Goal: Information Seeking & Learning: Understand process/instructions

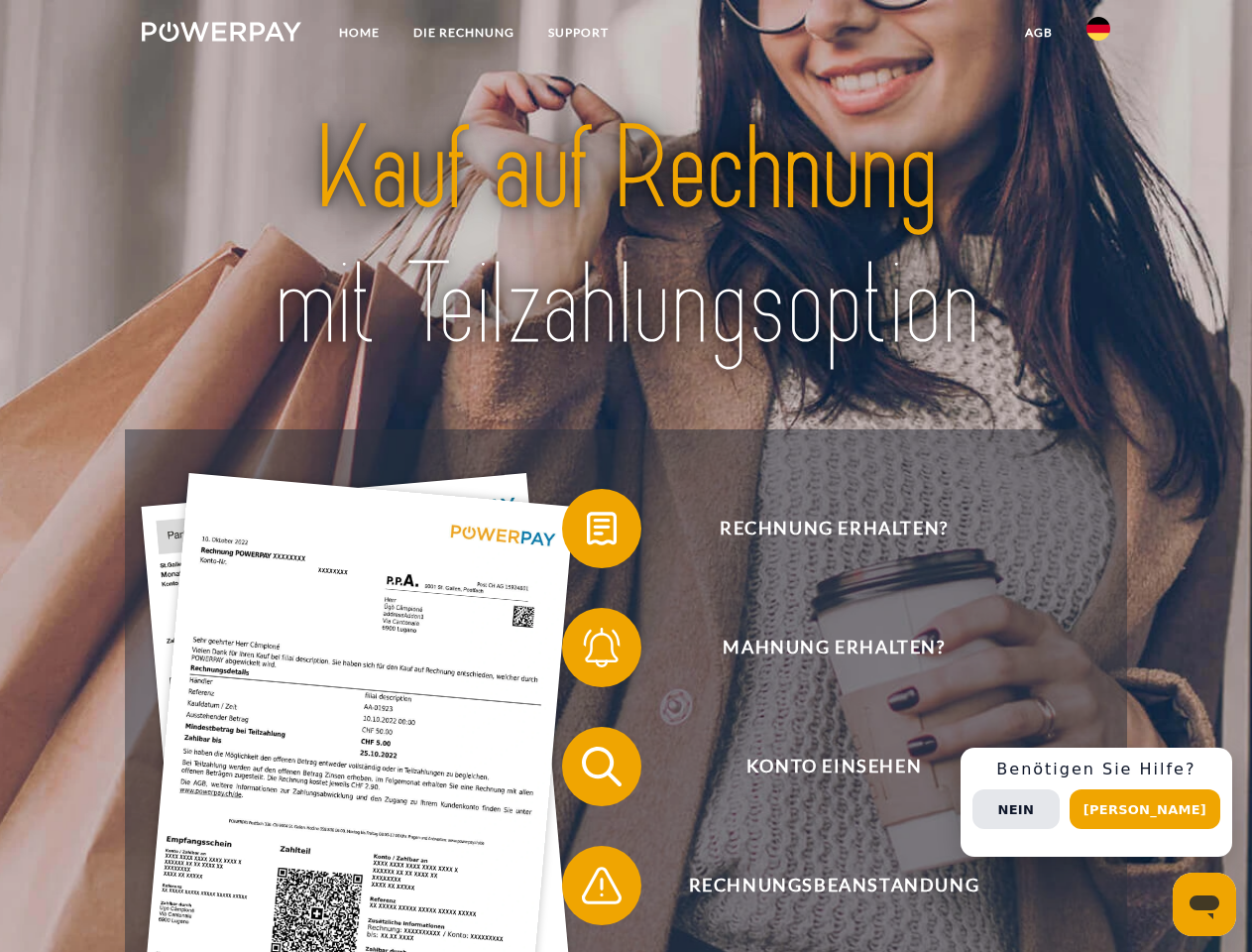
click at [221, 35] on img at bounding box center [222, 32] width 160 height 20
click at [1098, 35] on img at bounding box center [1099, 29] width 24 height 24
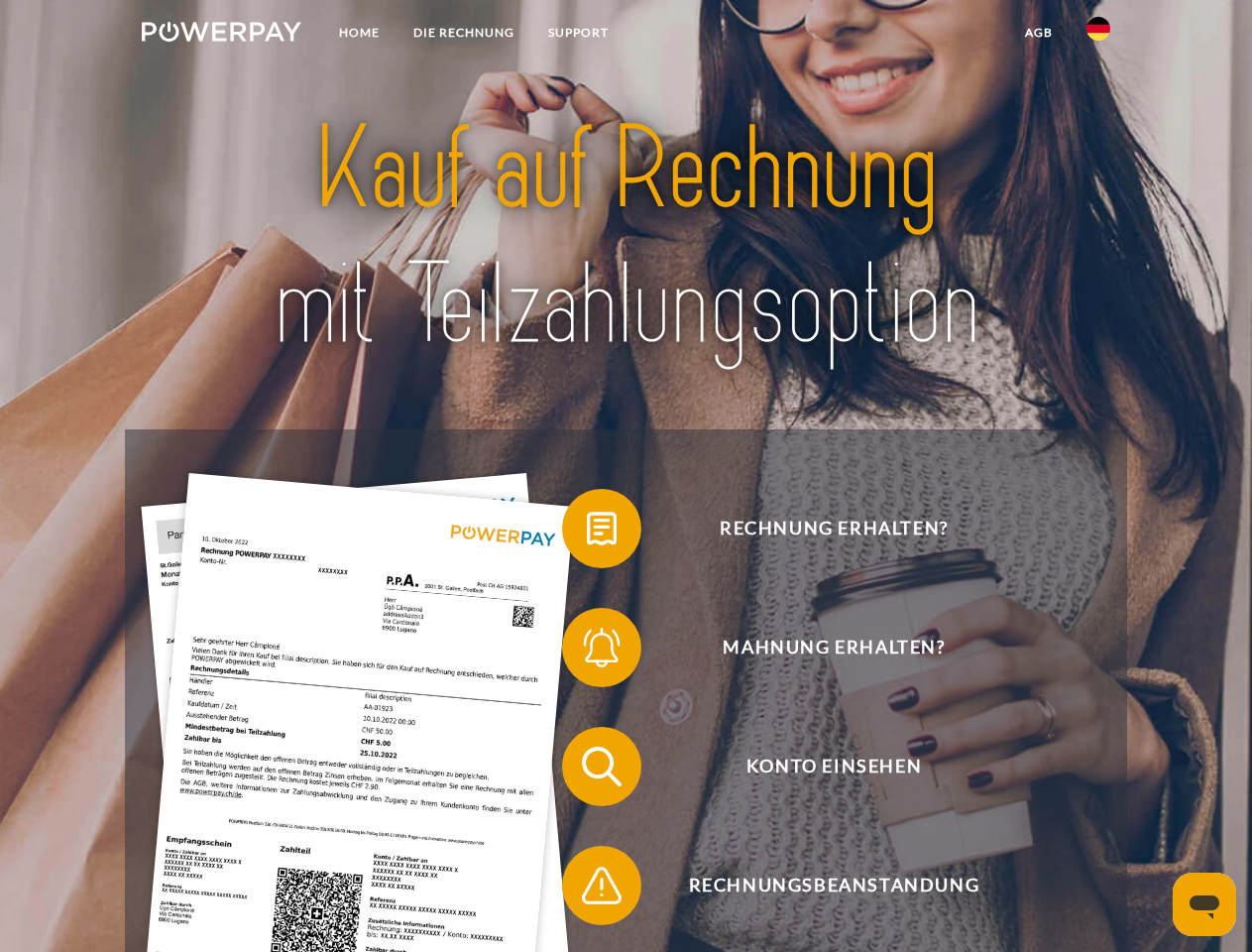
click at [1038, 33] on link "agb" at bounding box center [1038, 33] width 61 height 36
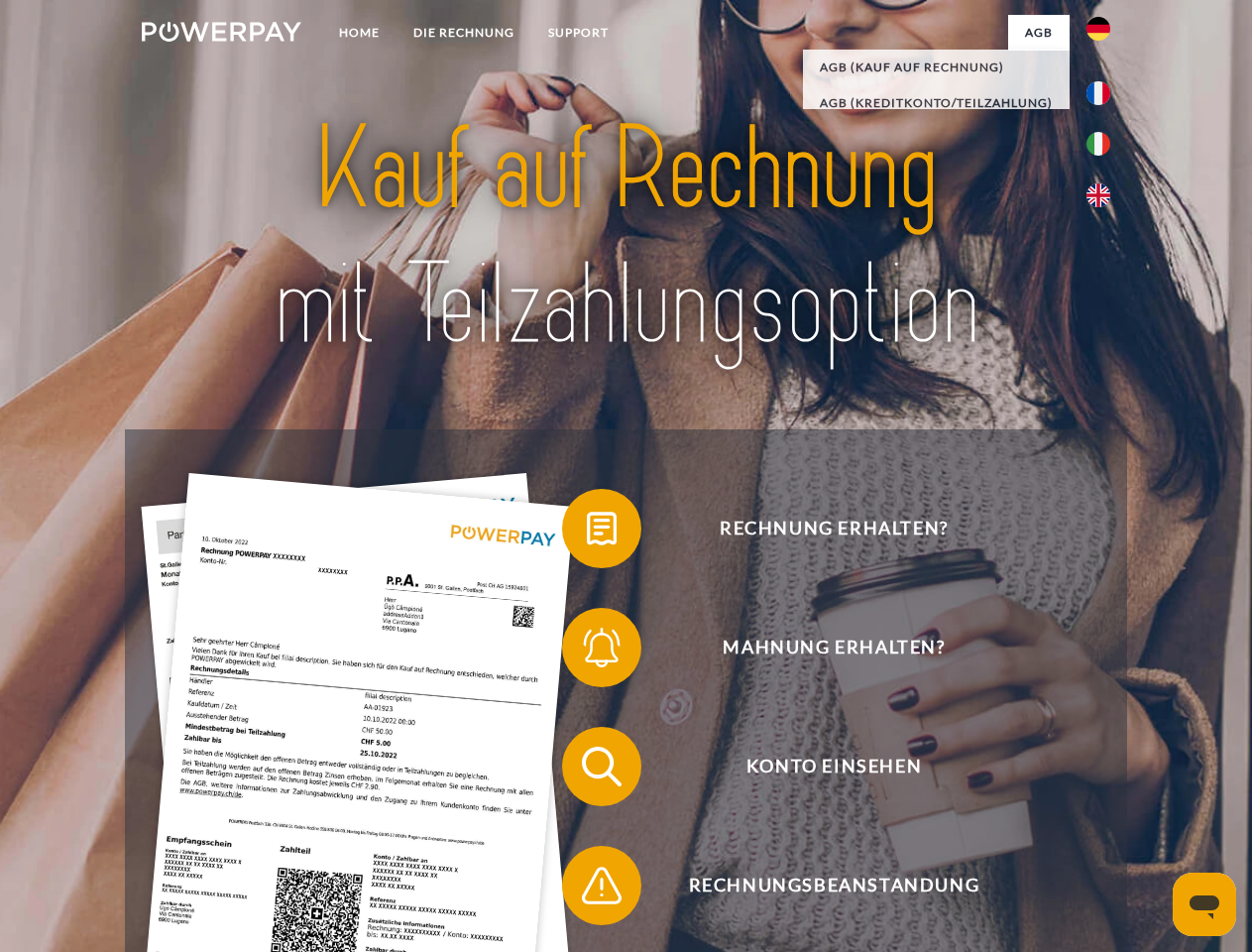
click at [587, 532] on span at bounding box center [571, 528] width 99 height 99
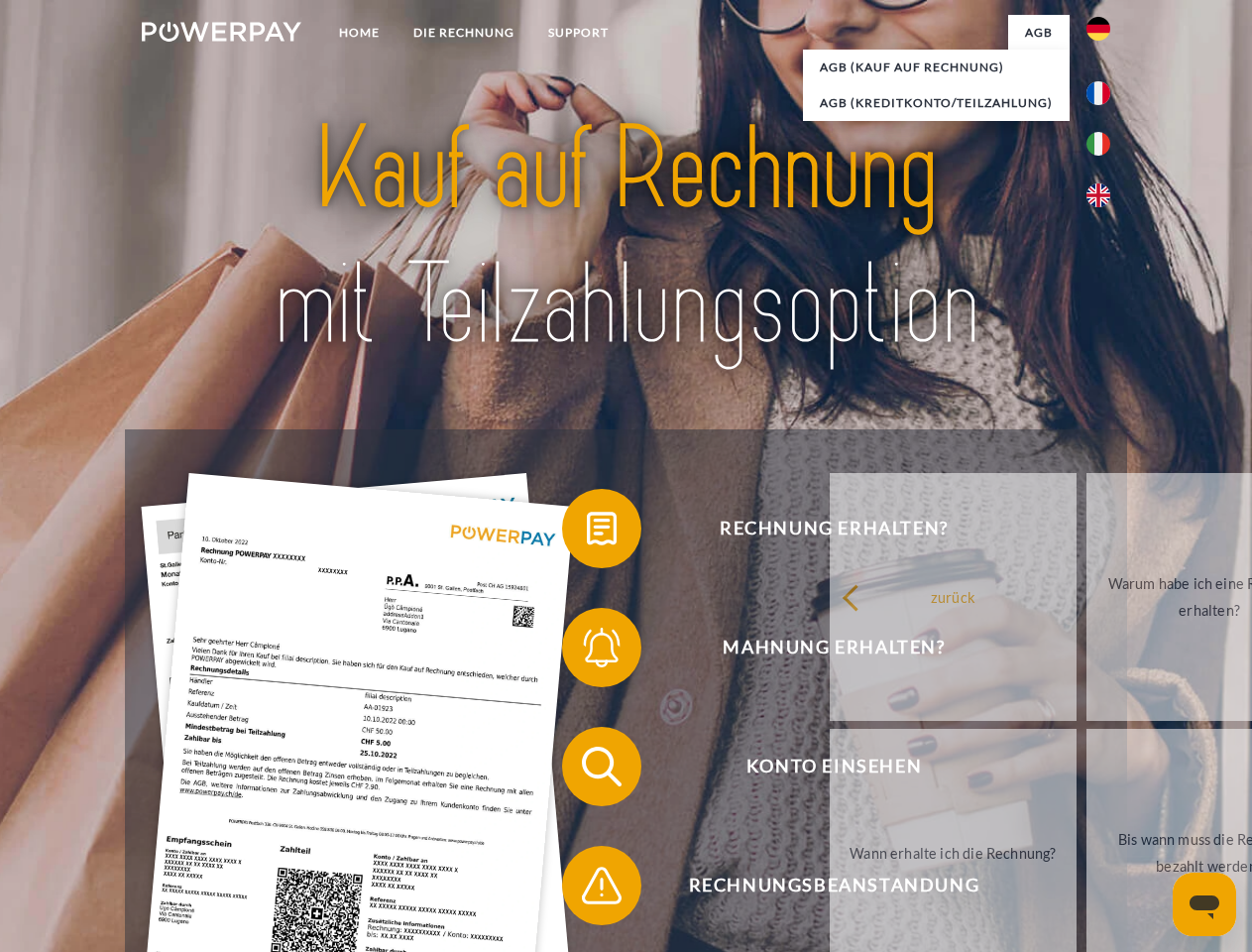
click at [587, 651] on span at bounding box center [571, 647] width 99 height 99
click at [1087, 770] on link "Bis wann muss die Rechnung bezahlt werden?" at bounding box center [1210, 853] width 247 height 248
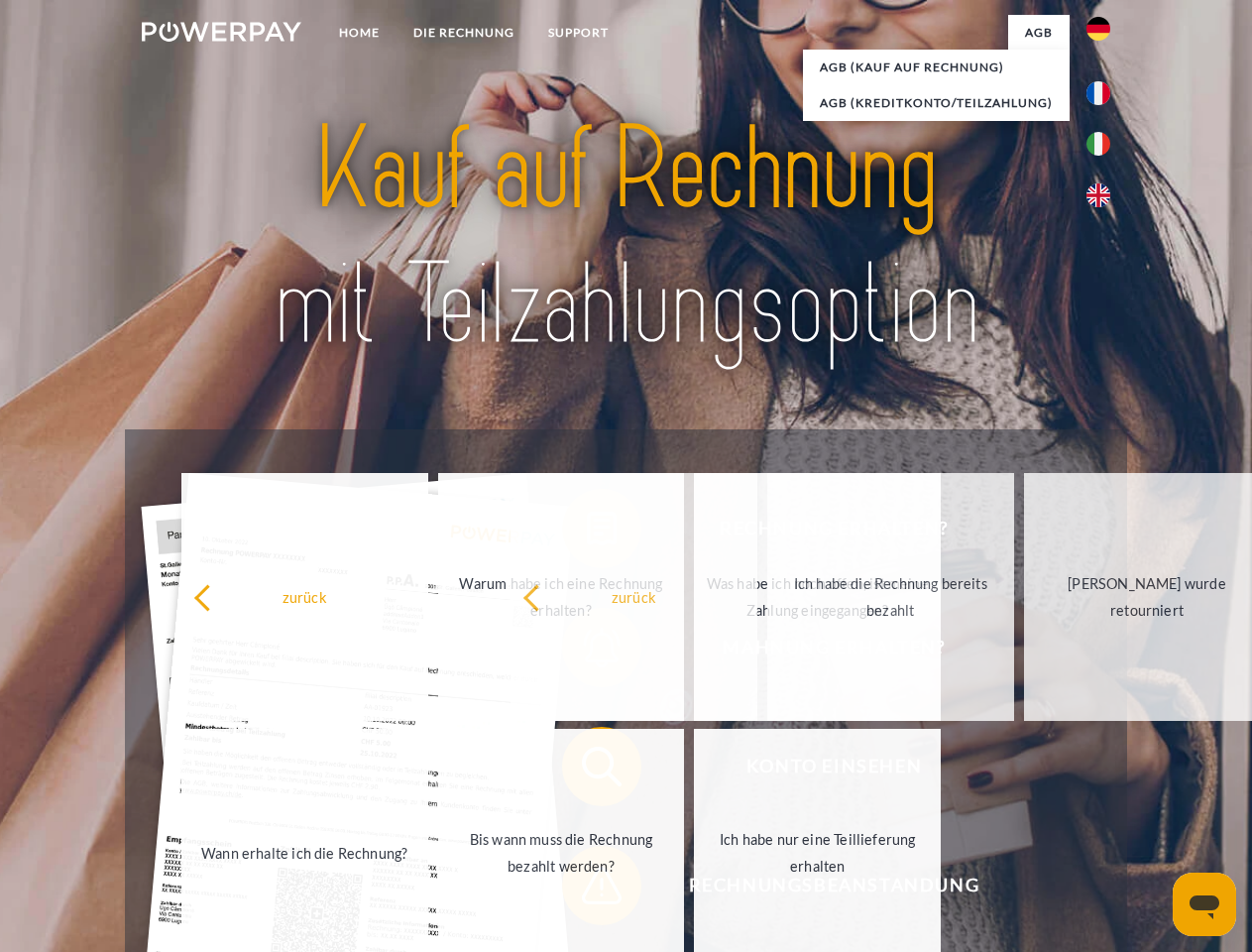
click at [587, 889] on span at bounding box center [571, 885] width 99 height 99
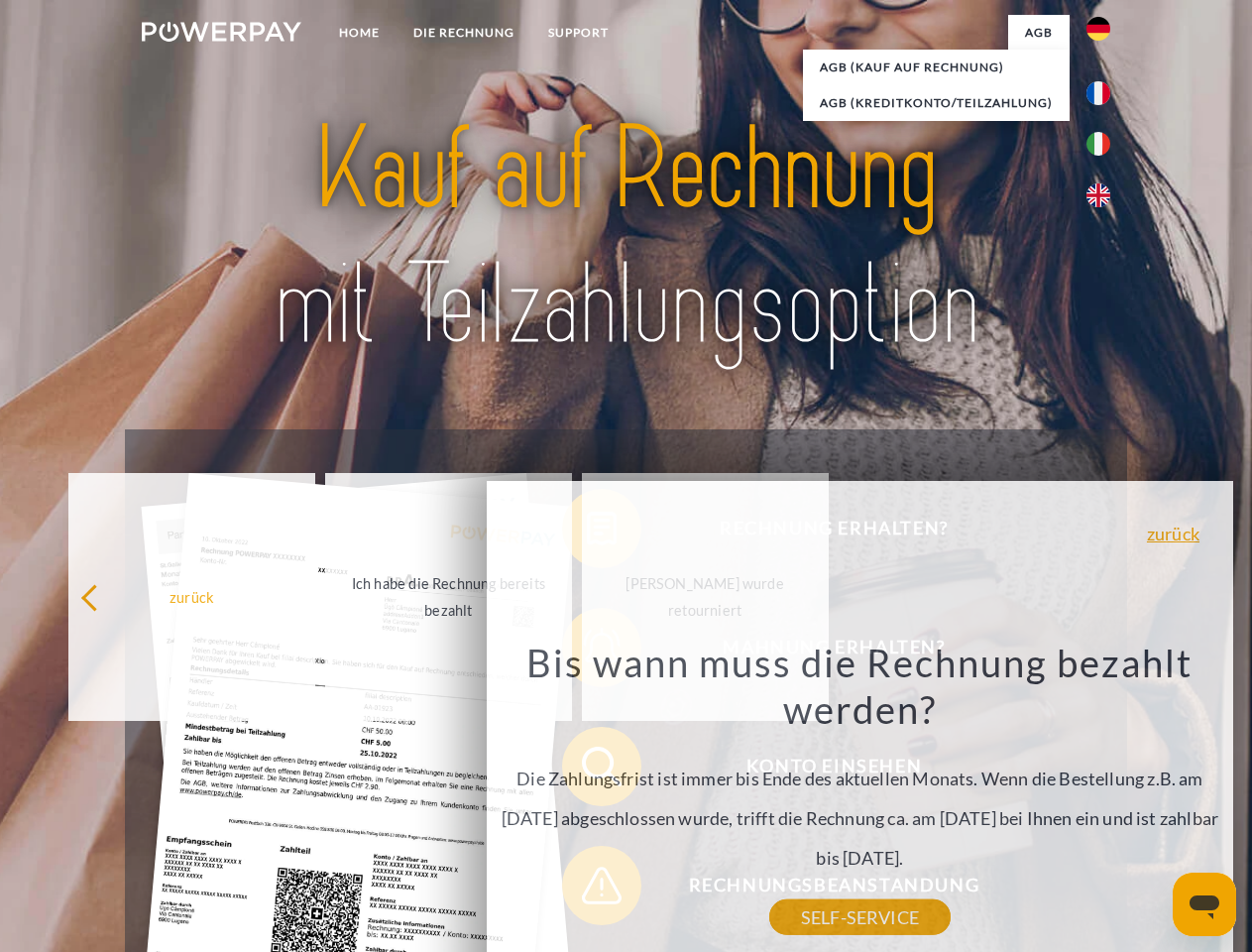
click at [1103, 802] on div "Rechnung erhalten? Mahnung erhalten? Konto einsehen" at bounding box center [625, 825] width 1001 height 793
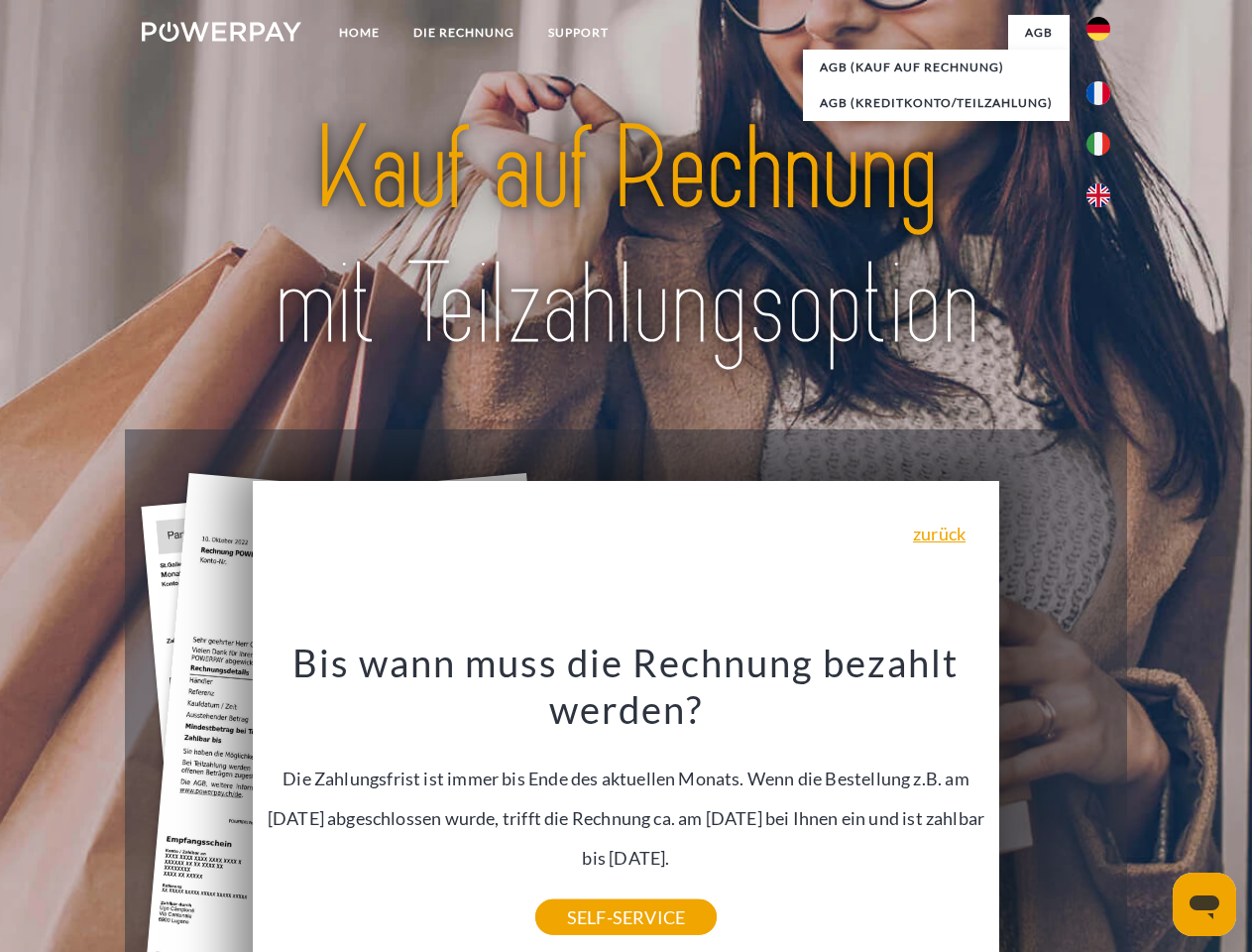
click at [1055, 806] on span "Konto einsehen" at bounding box center [834, 766] width 486 height 79
click at [1152, 809] on header "Home DIE RECHNUNG SUPPORT" at bounding box center [626, 684] width 1252 height 1369
